Goal: Navigation & Orientation: Find specific page/section

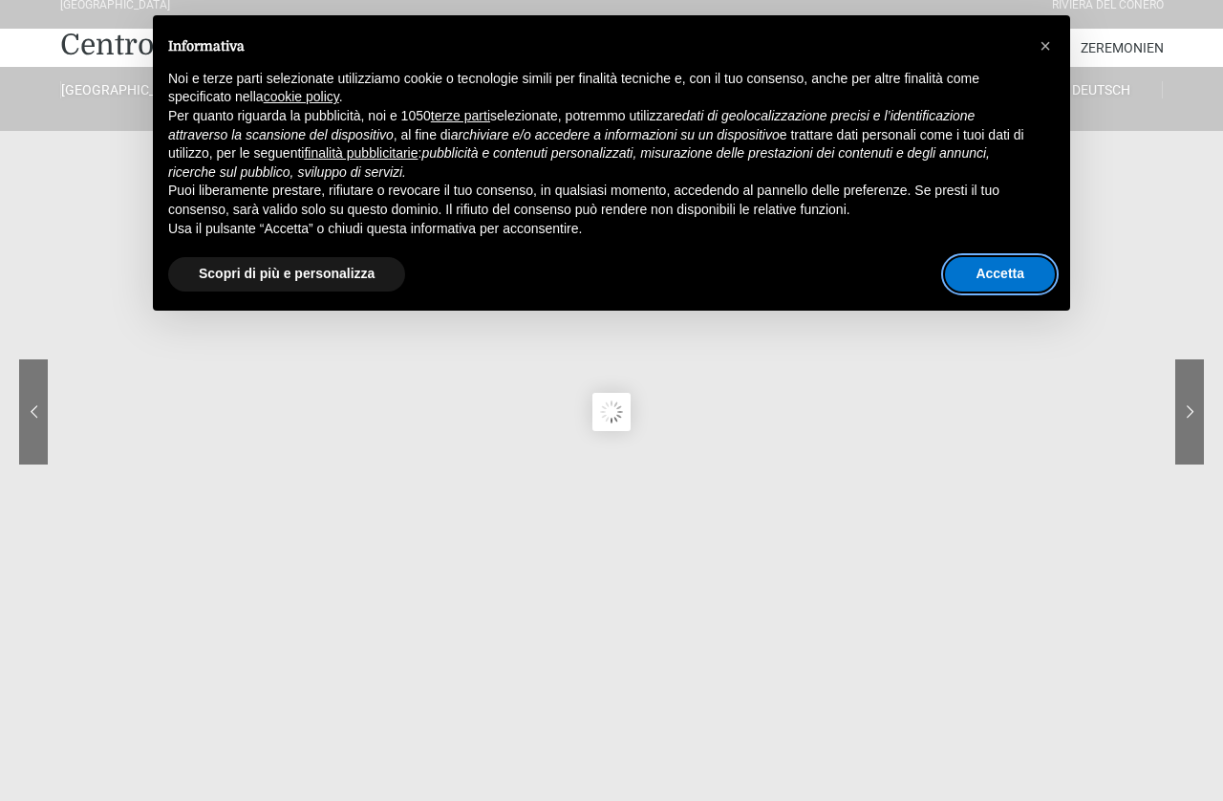
click at [1015, 291] on button "Accetta" at bounding box center [1000, 274] width 110 height 34
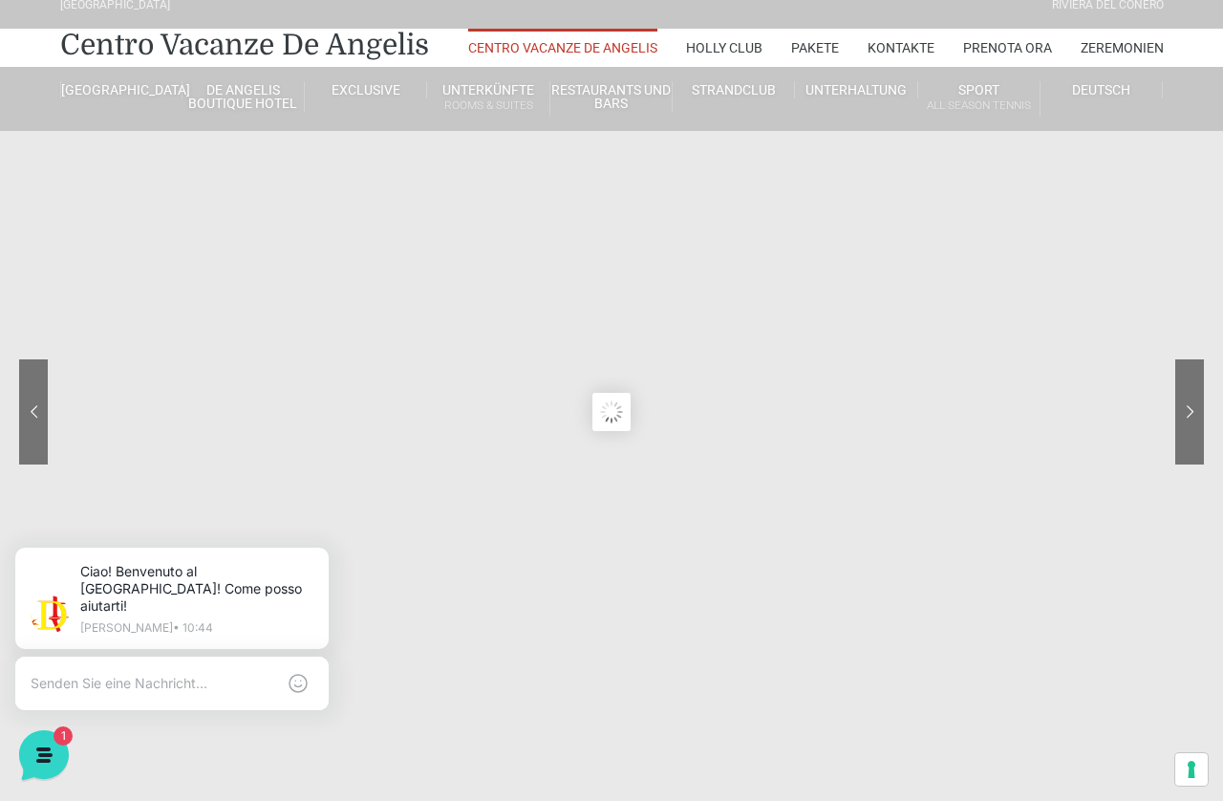
click at [562, 263] on link "Villa Bilocale Deluxe" at bounding box center [556, 245] width 191 height 33
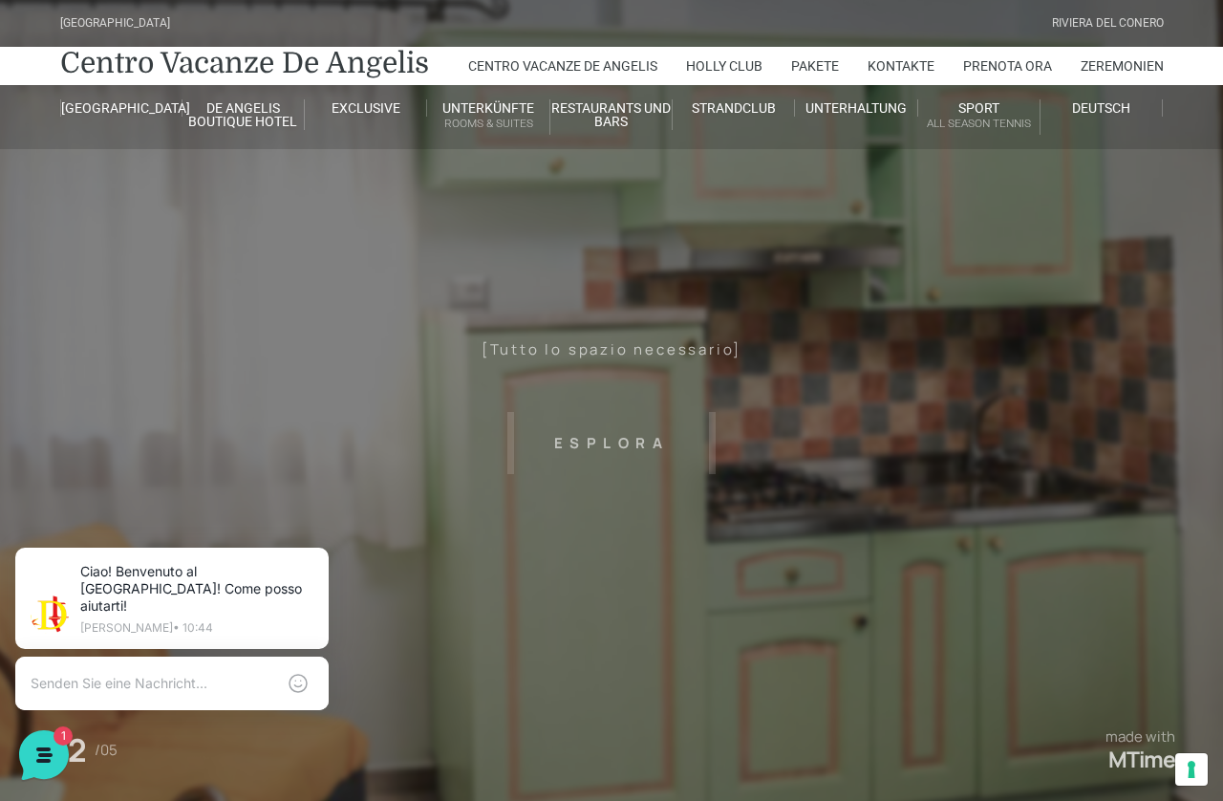
click at [94, 179] on link "Schwimmbadpark" at bounding box center [189, 161] width 191 height 33
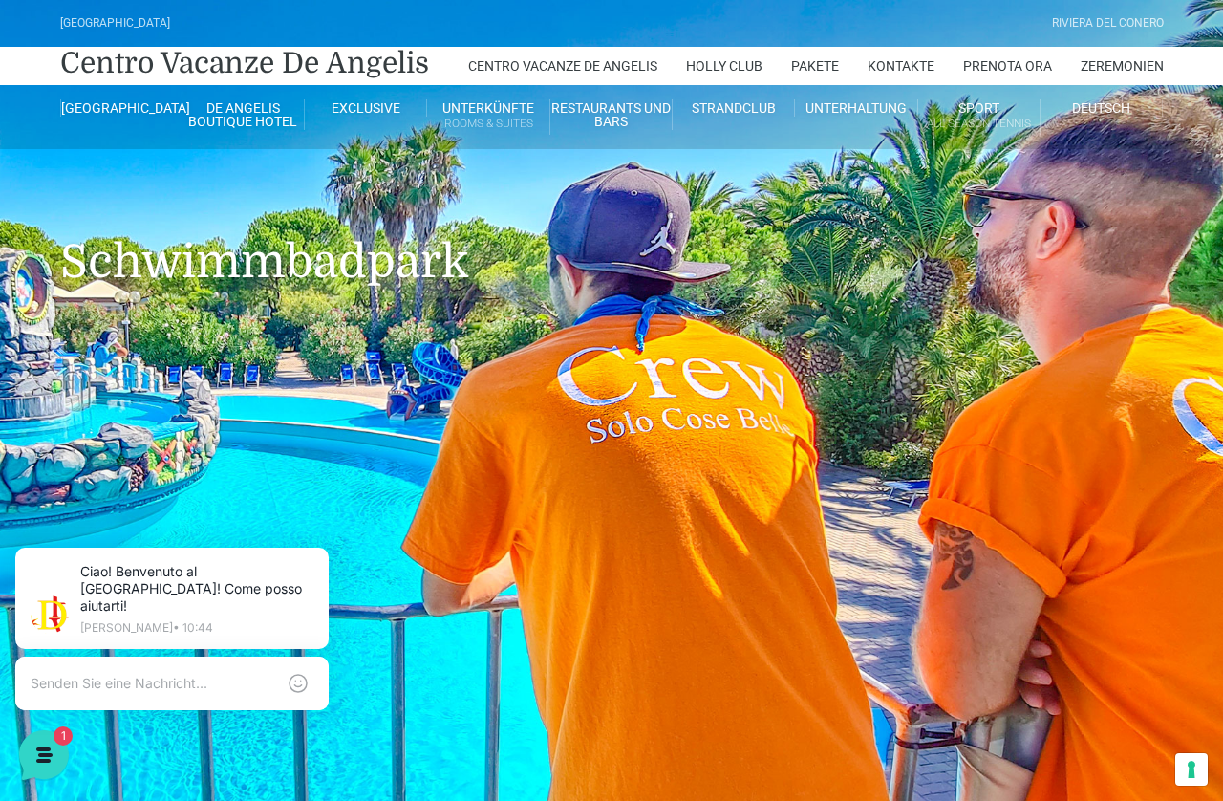
click at [118, 411] on link "Karte des Resorts" at bounding box center [189, 394] width 191 height 32
